Goal: Information Seeking & Learning: Learn about a topic

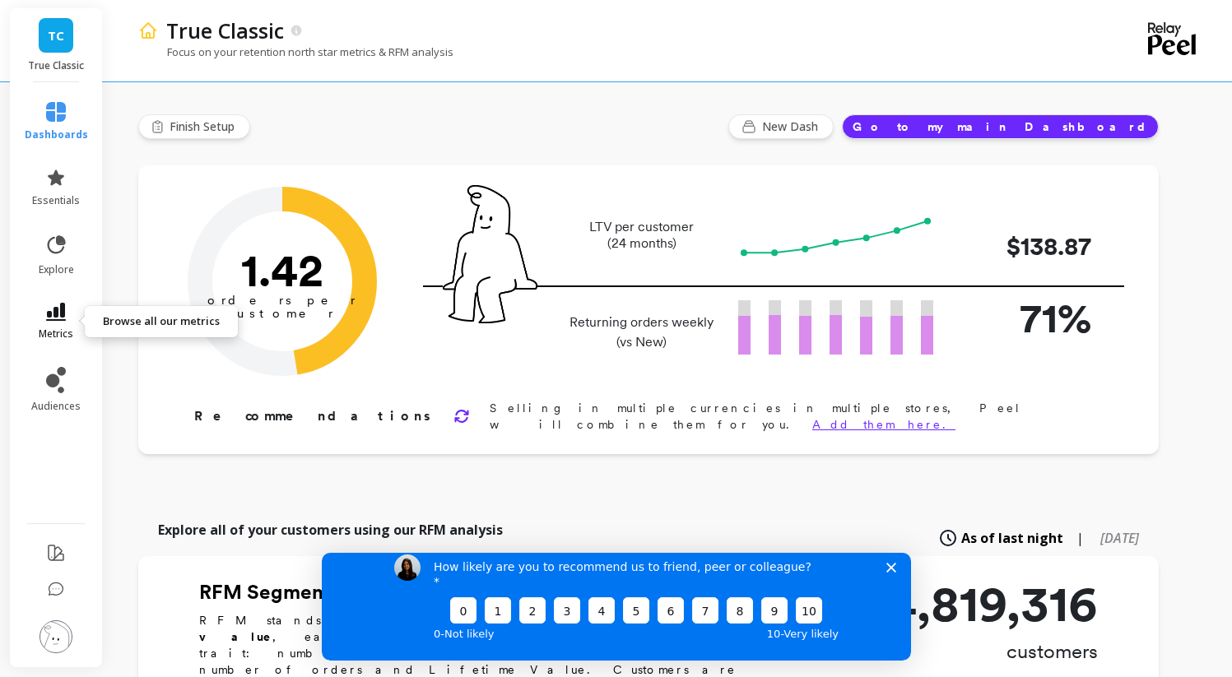
click at [73, 309] on link "metrics" at bounding box center [56, 322] width 63 height 38
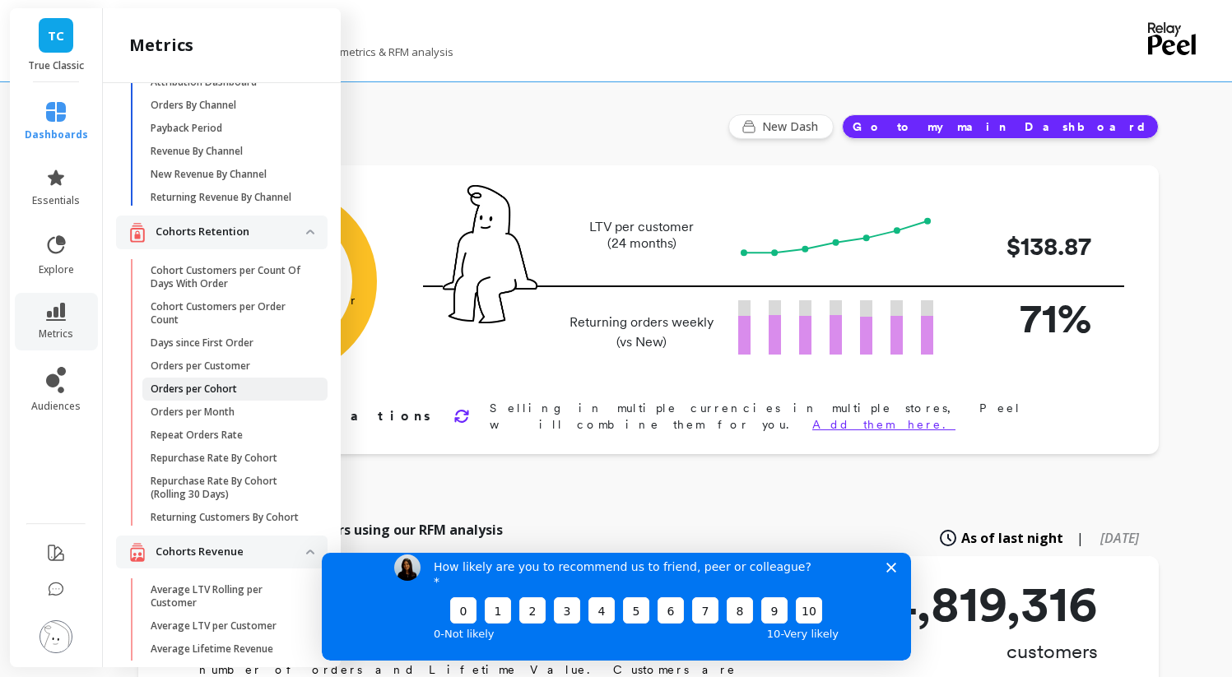
scroll to position [76, 0]
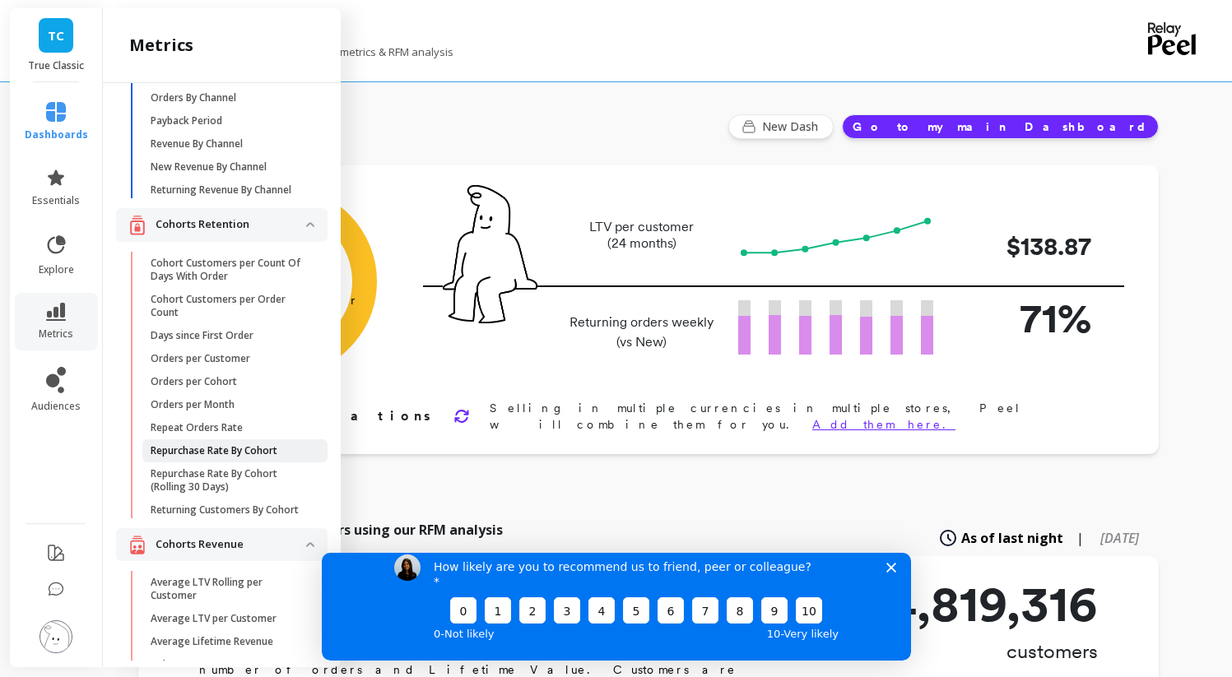
click at [256, 448] on p "Repurchase Rate By Cohort" at bounding box center [214, 450] width 127 height 13
click at [243, 515] on p "Returning Customers By Cohort" at bounding box center [225, 510] width 148 height 13
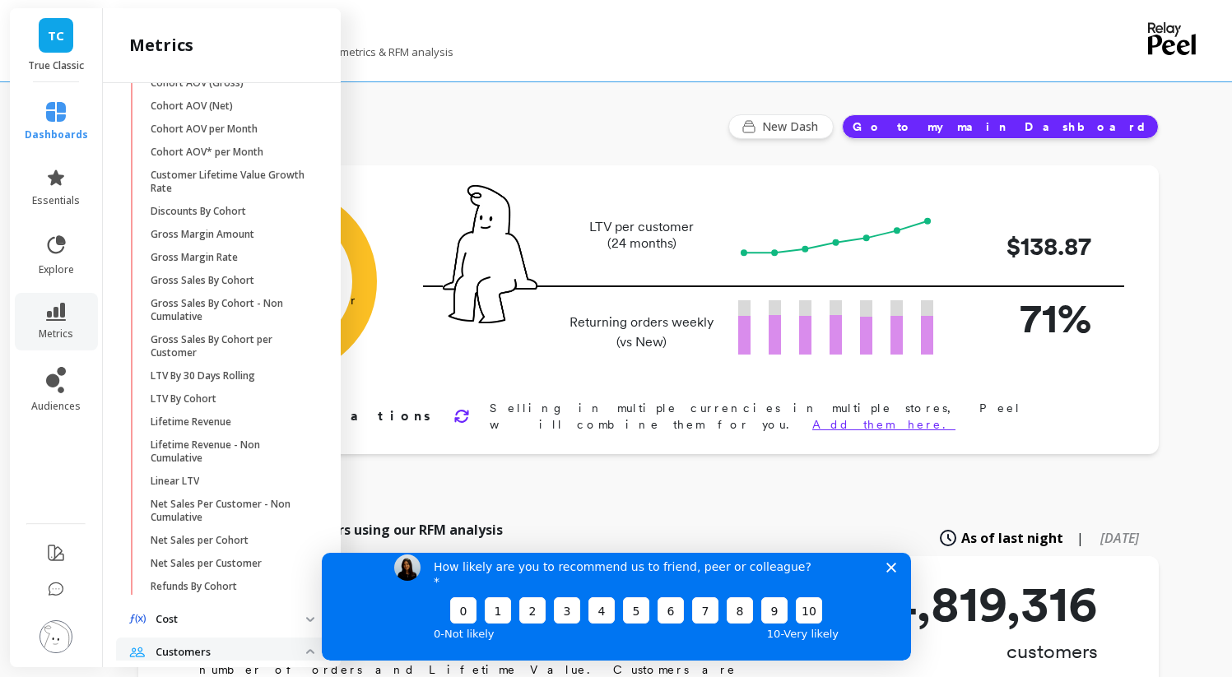
scroll to position [659, 0]
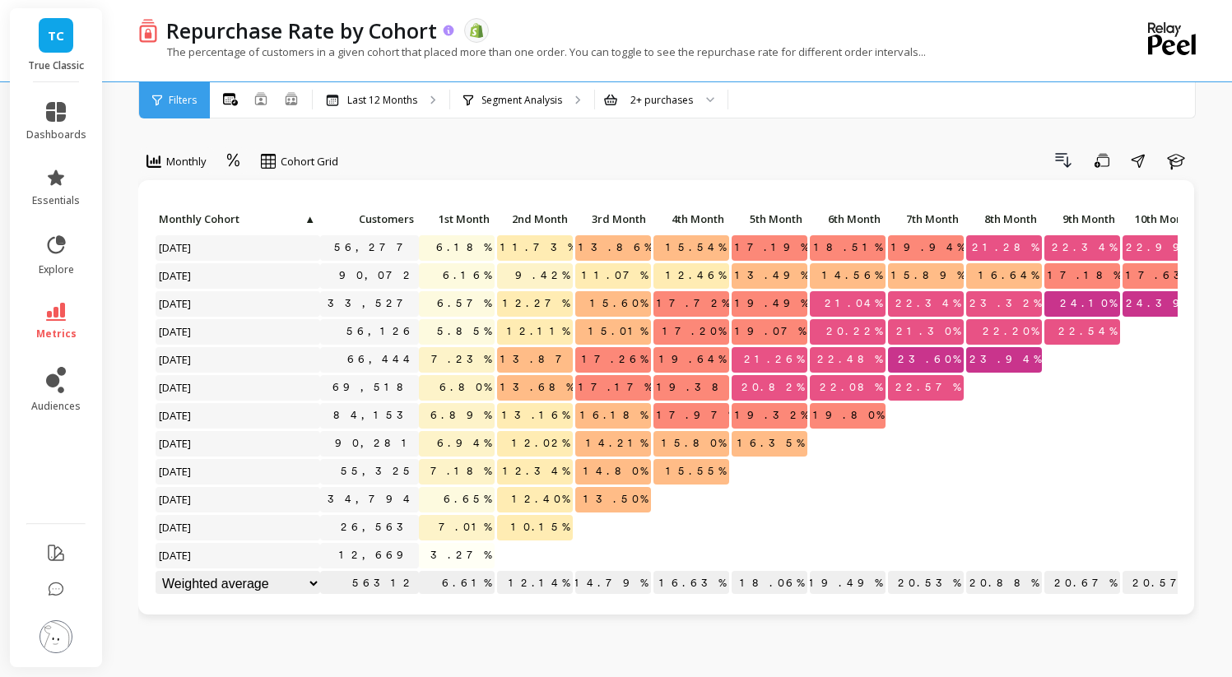
click at [449, 30] on icon at bounding box center [449, 30] width 11 height 11
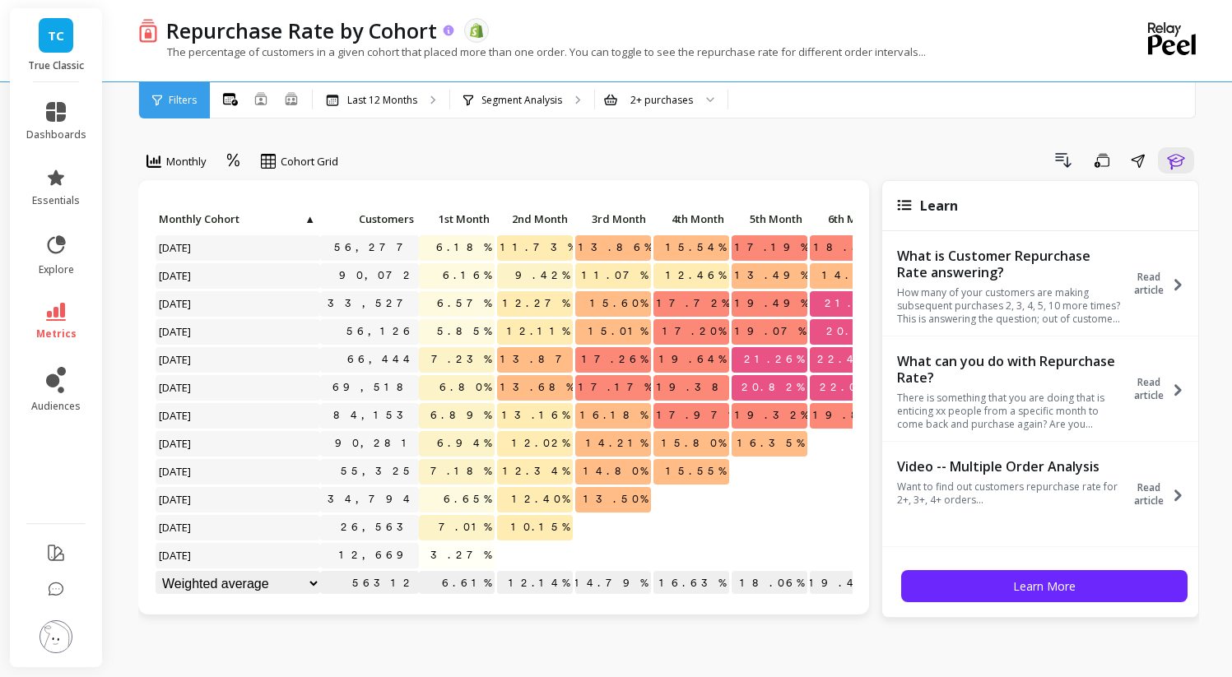
click at [449, 30] on icon at bounding box center [449, 30] width 11 height 11
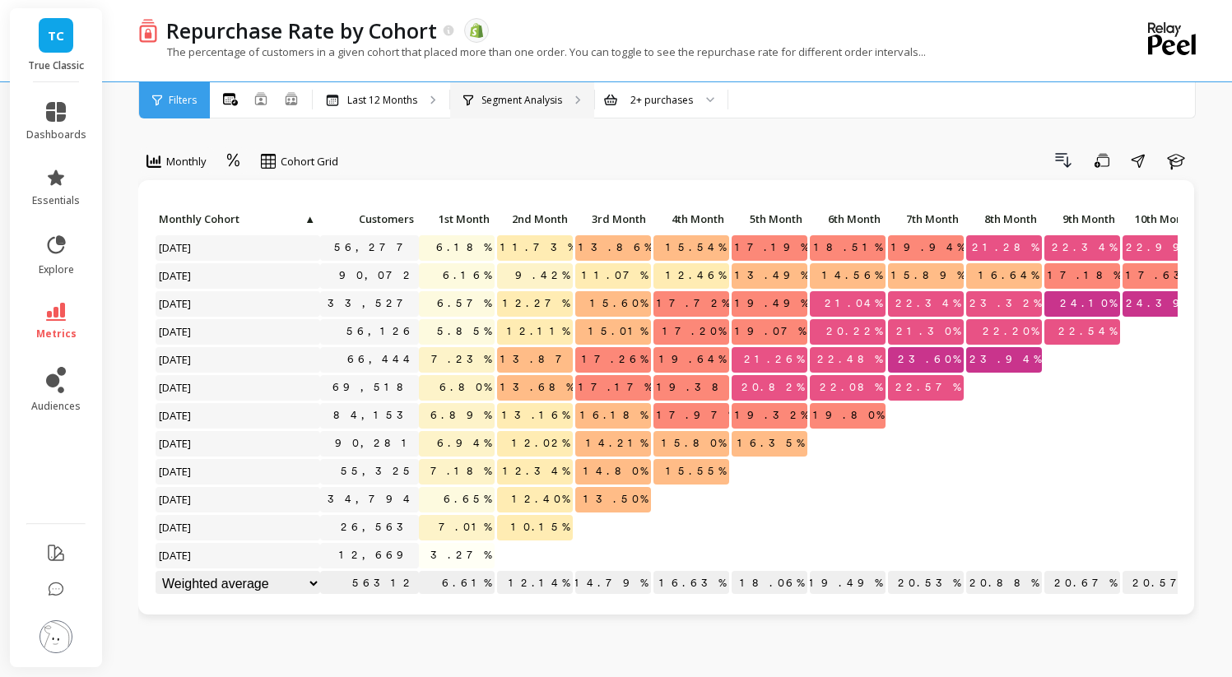
click at [504, 90] on div "Segment Analysis" at bounding box center [522, 100] width 144 height 36
click at [616, 85] on div "2+ purchases" at bounding box center [661, 100] width 132 height 36
click at [516, 156] on div "Drill Down Save Share Learn" at bounding box center [774, 160] width 849 height 26
click at [58, 301] on li "metrics" at bounding box center [56, 322] width 80 height 58
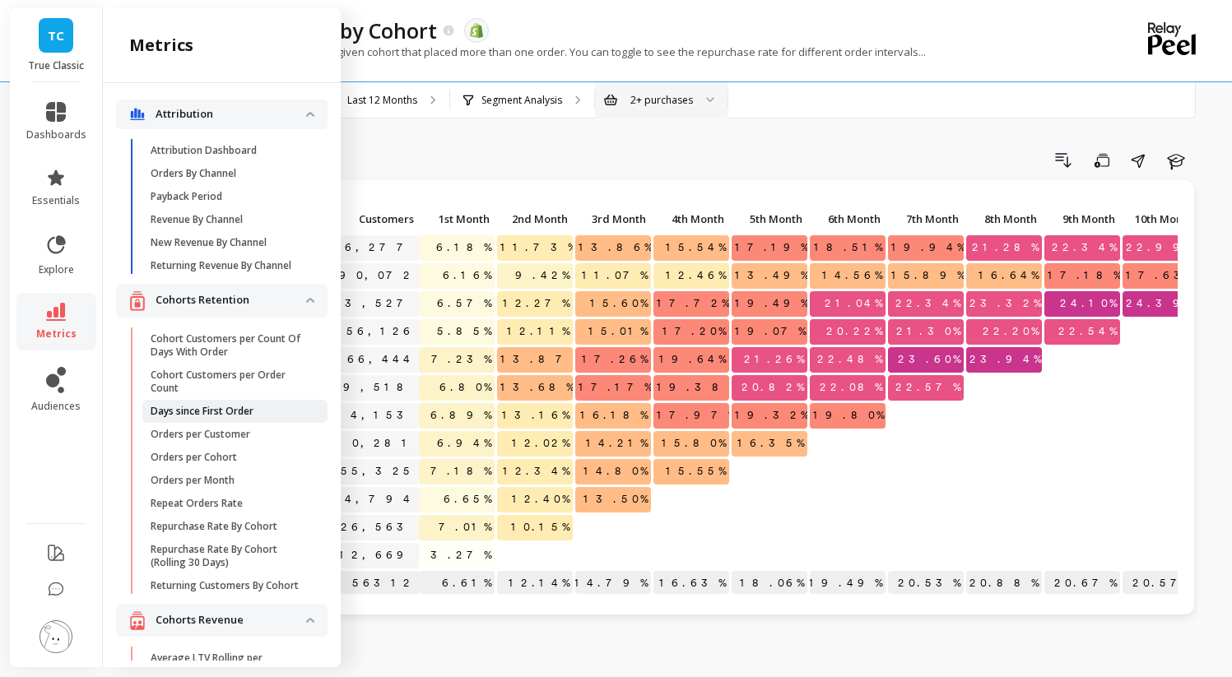
click at [235, 411] on p "Days since First Order" at bounding box center [202, 411] width 103 height 13
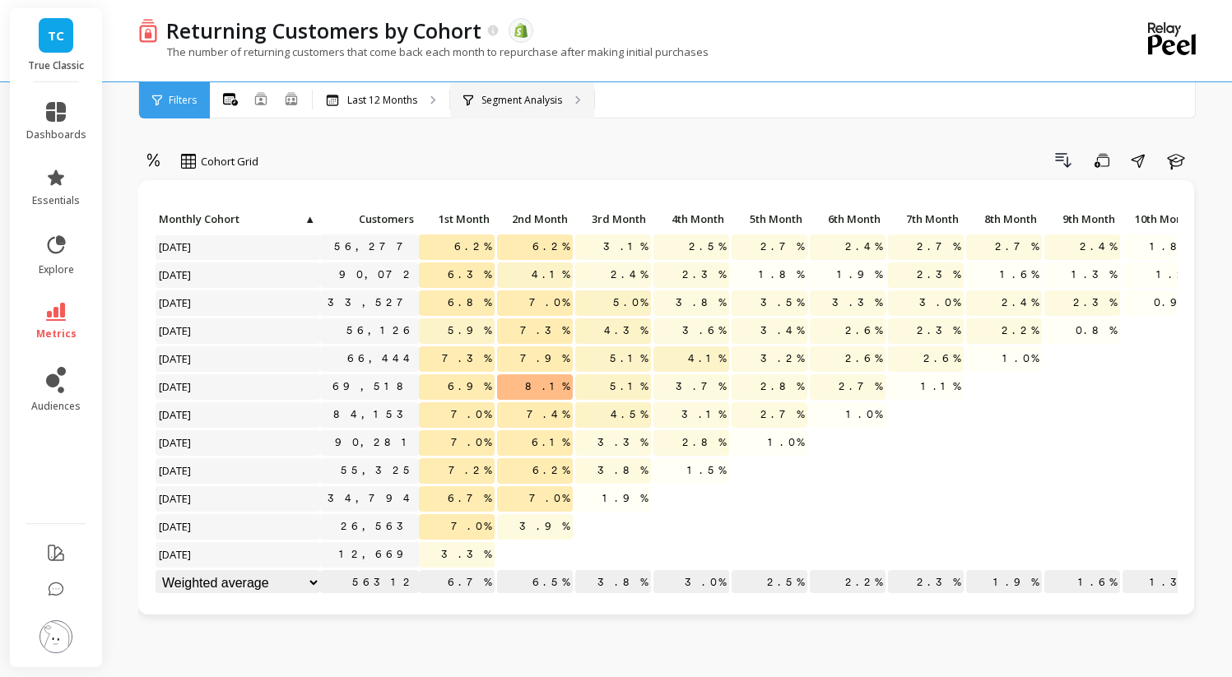
click at [507, 97] on p "Segment Analysis" at bounding box center [521, 100] width 81 height 13
click at [439, 90] on div "Last 12 Months" at bounding box center [381, 100] width 137 height 36
click at [390, 98] on p "Last 12 Months" at bounding box center [382, 100] width 70 height 13
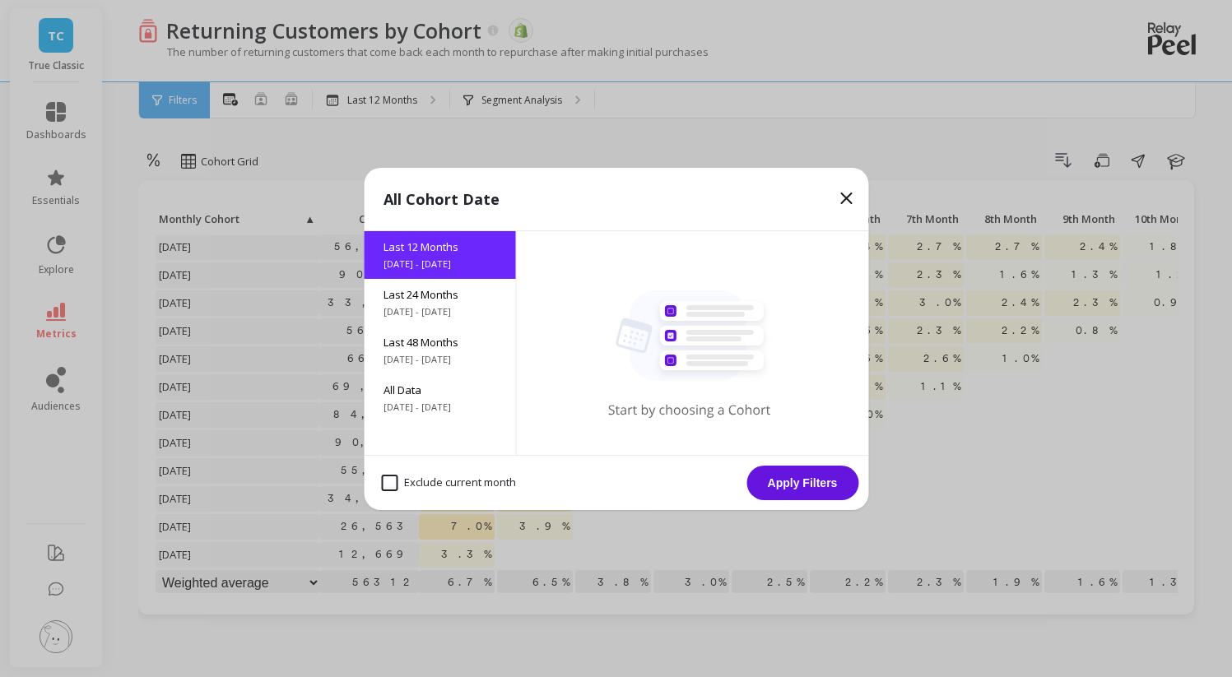
click at [398, 478] on month "Exclude current month" at bounding box center [448, 483] width 135 height 16
checkbox month "true"
click at [779, 476] on button "Apply Filters" at bounding box center [802, 483] width 112 height 35
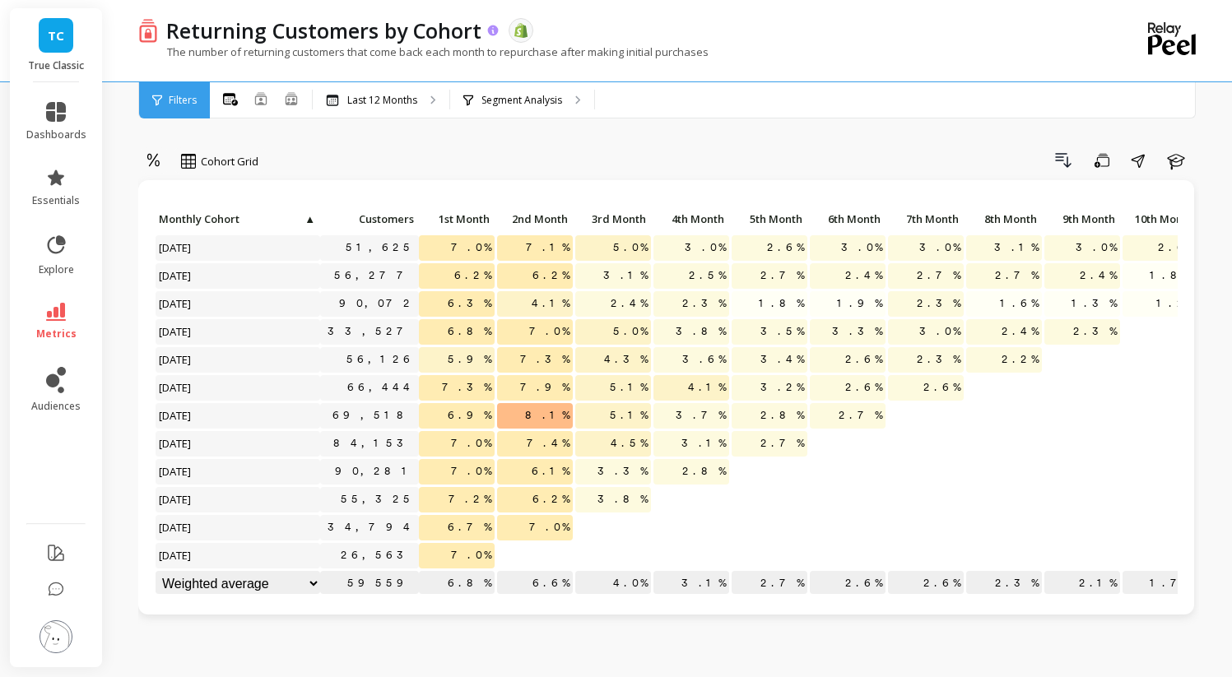
click at [497, 30] on icon at bounding box center [493, 31] width 14 height 14
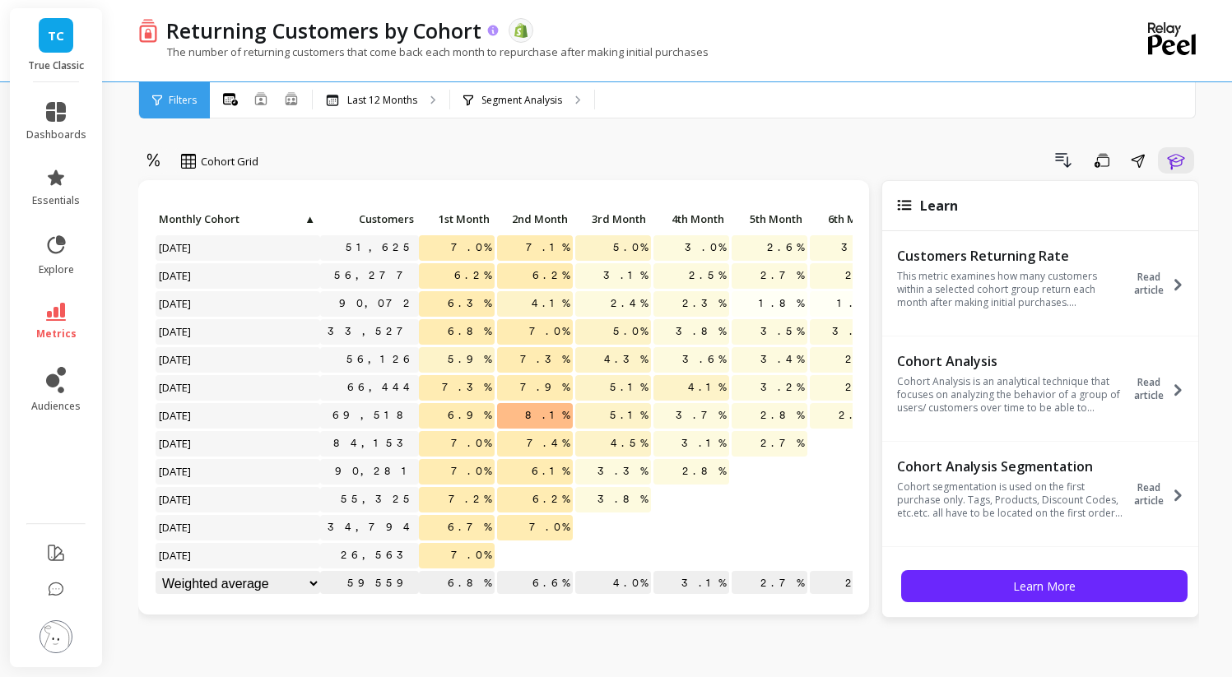
click at [494, 31] on icon at bounding box center [493, 30] width 11 height 11
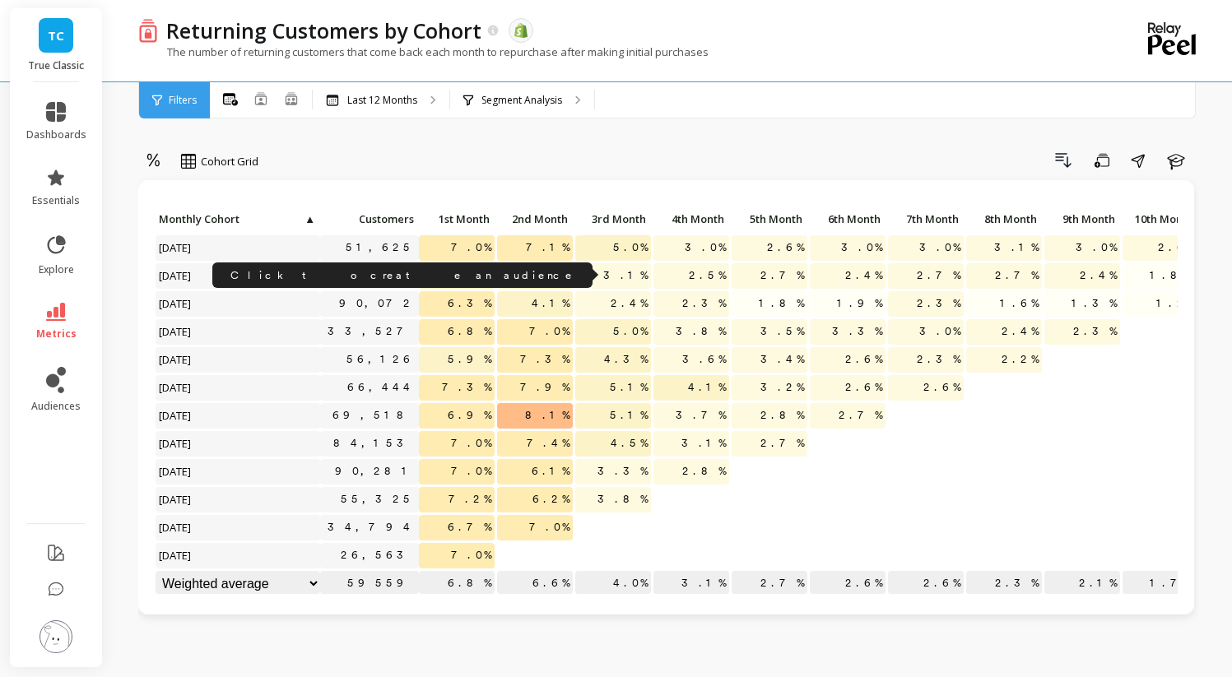
click at [403, 276] on link "56,277" at bounding box center [375, 275] width 88 height 25
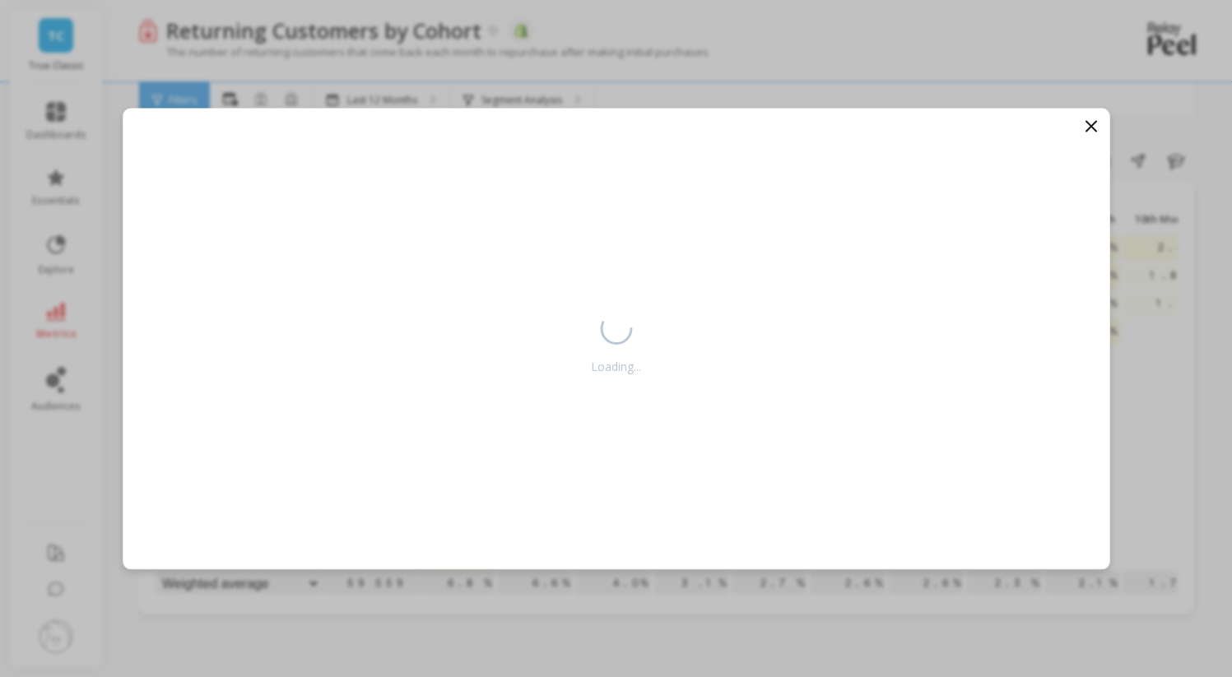
click at [460, 66] on div "Loading..." at bounding box center [616, 338] width 1232 height 677
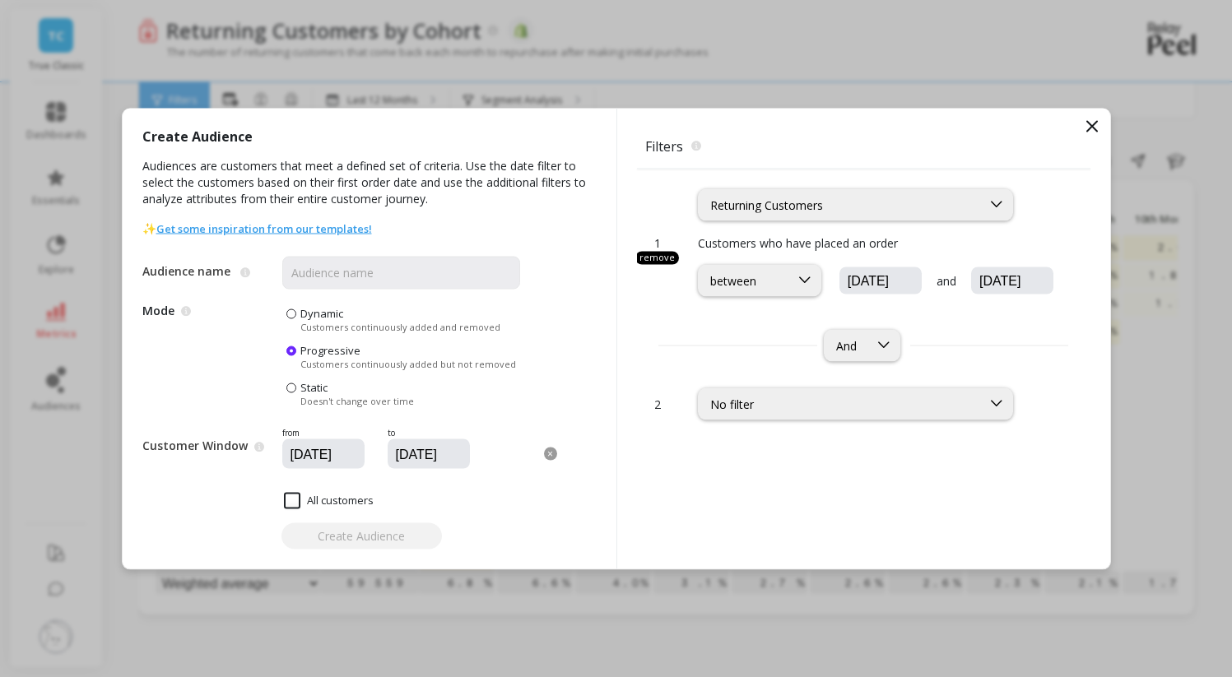
click at [460, 66] on div "Create Audience Audiences are customers that meet a defined set of criteria. Us…" at bounding box center [616, 338] width 1232 height 677
click at [1093, 123] on icon at bounding box center [1092, 126] width 10 height 10
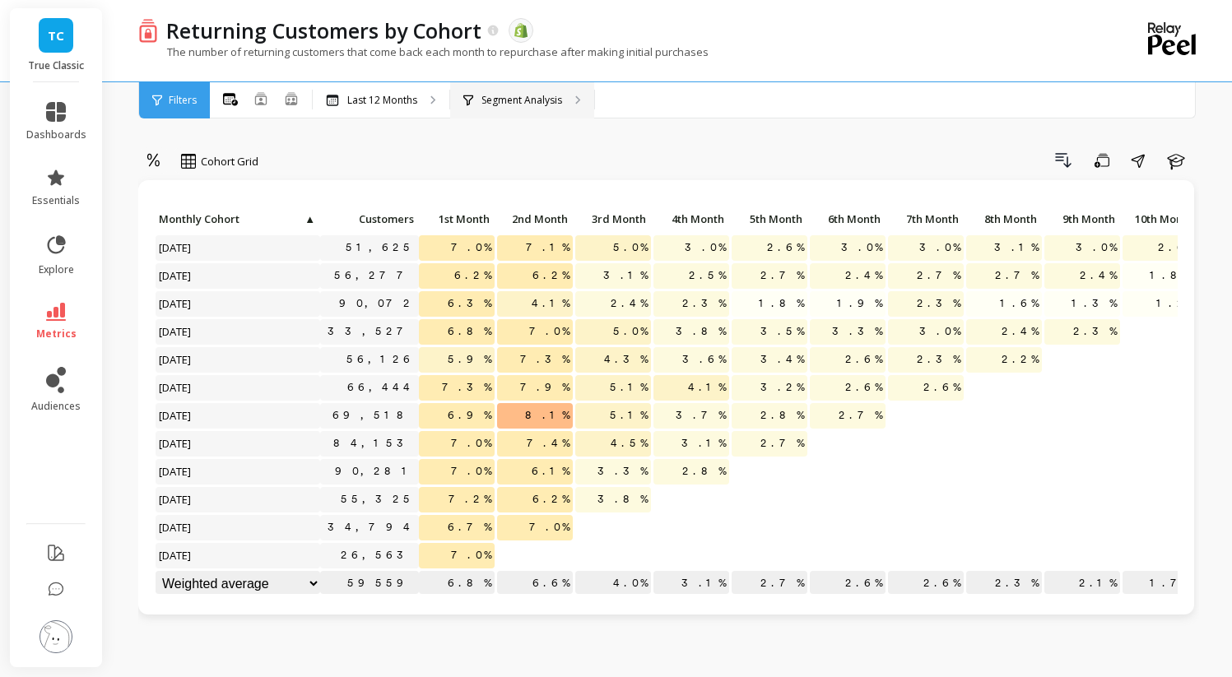
click at [503, 105] on p "Segment Analysis" at bounding box center [521, 100] width 81 height 13
click at [402, 87] on div "Last 12 Months" at bounding box center [381, 100] width 137 height 36
